Goal: Find specific page/section: Find specific page/section

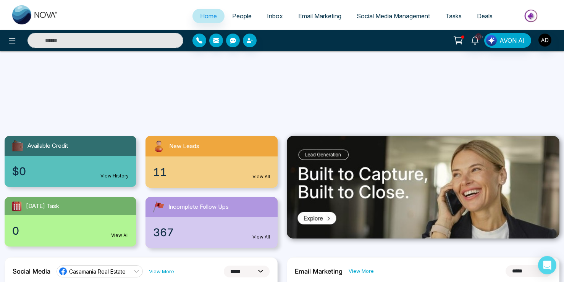
select select "*"
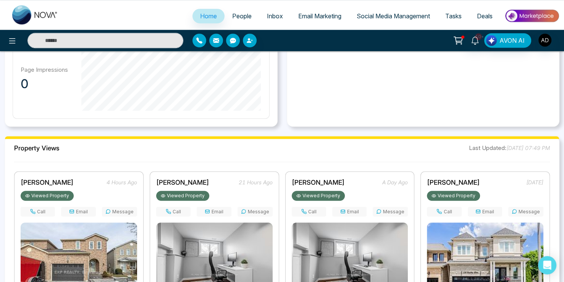
scroll to position [489, 0]
click at [235, 17] on span "People" at bounding box center [241, 16] width 19 height 8
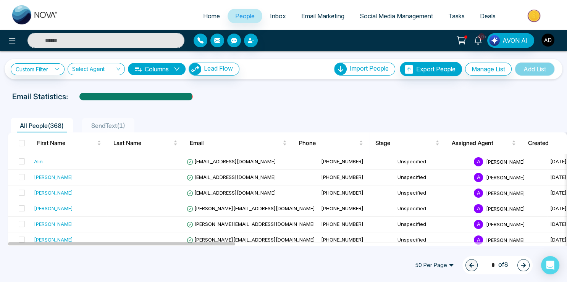
click at [546, 43] on img "button" at bounding box center [548, 40] width 13 height 13
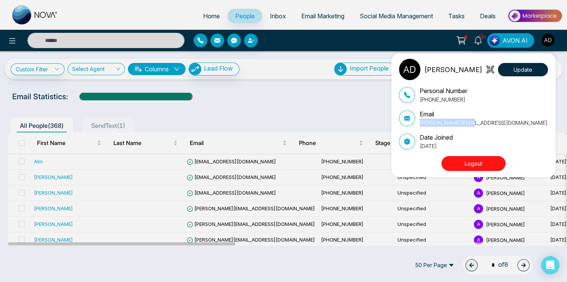
drag, startPoint x: 419, startPoint y: 125, endPoint x: 476, endPoint y: 122, distance: 57.4
click at [476, 122] on div "Email [PERSON_NAME][EMAIL_ADDRESS][DOMAIN_NAME]" at bounding box center [473, 118] width 149 height 17
click at [323, 95] on div "[PERSON_NAME] Update Personal Number [PHONE_NUMBER] Email [PERSON_NAME][EMAIL_A…" at bounding box center [283, 141] width 567 height 282
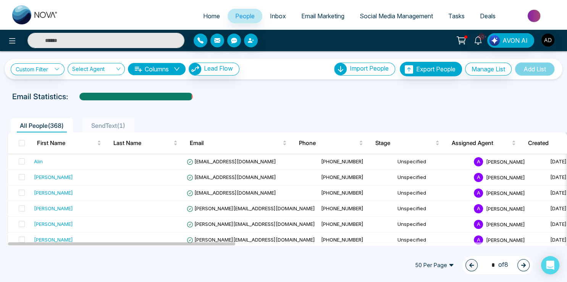
click at [203, 18] on span "Home" at bounding box center [211, 16] width 17 height 8
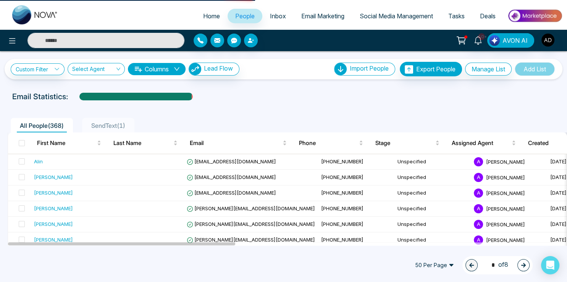
select select "*"
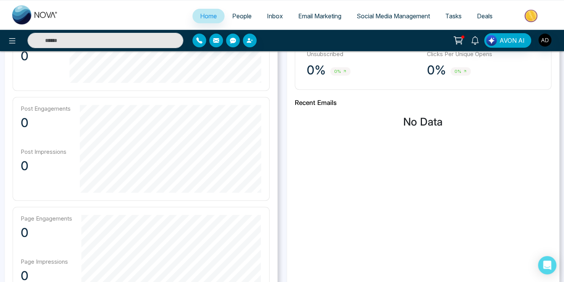
scroll to position [484, 0]
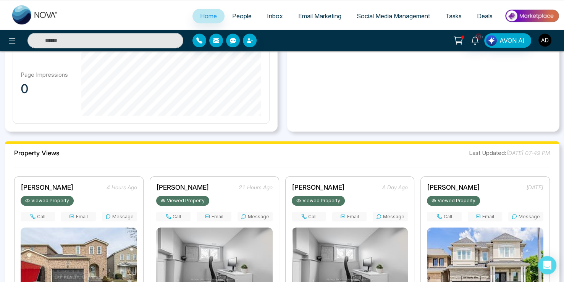
click at [545, 43] on img "button" at bounding box center [545, 40] width 13 height 13
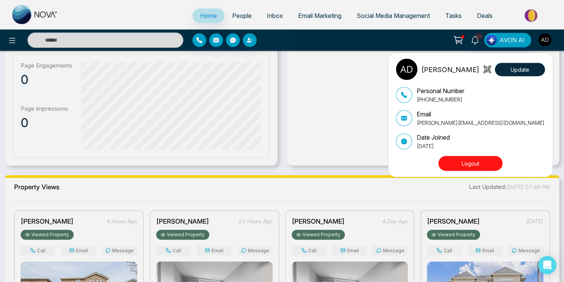
scroll to position [443, 0]
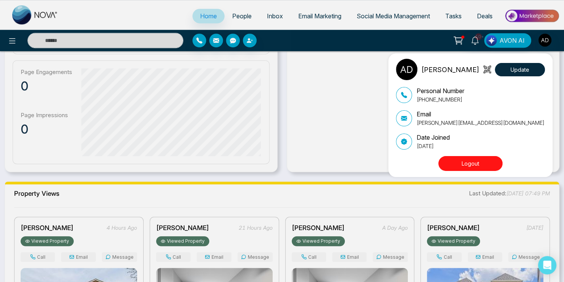
click at [242, 16] on div "[PERSON_NAME] Update Personal Number [PHONE_NUMBER] Email [PERSON_NAME][EMAIL_A…" at bounding box center [282, 141] width 564 height 282
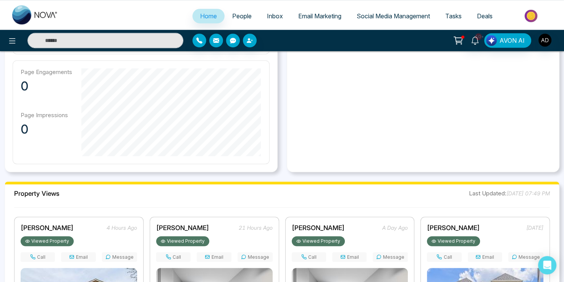
click at [240, 16] on span "People" at bounding box center [241, 16] width 19 height 8
